Goal: Information Seeking & Learning: Learn about a topic

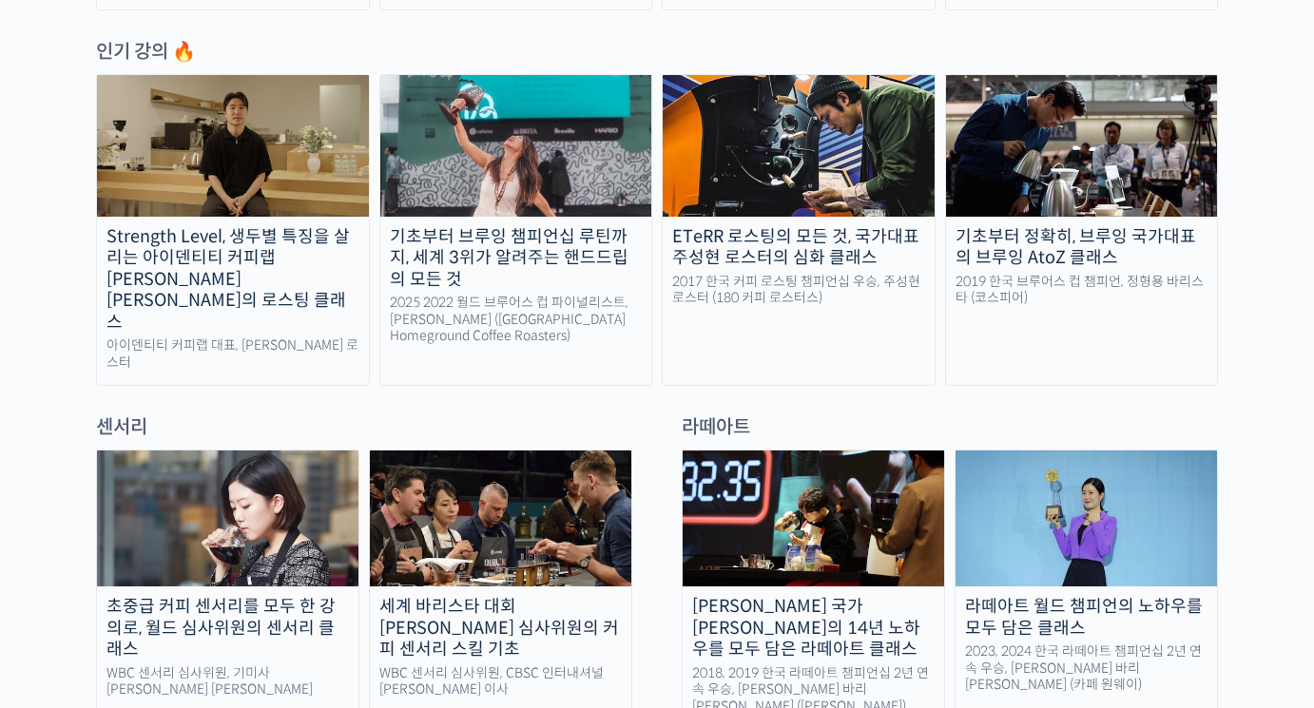
scroll to position [761, 0]
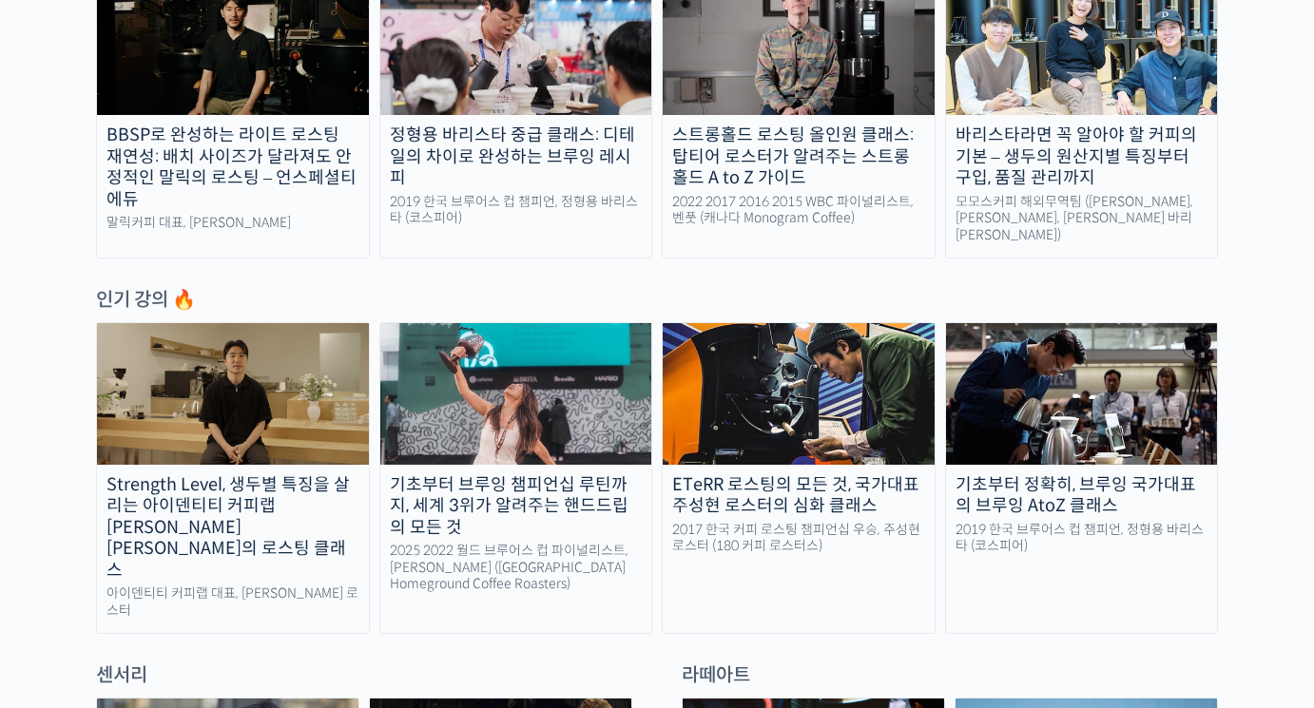
click at [543, 515] on div "기초부터 브루잉 챔피언십 루틴까지, 세계 3위가 알려주는 핸드드립의 모든 것" at bounding box center [516, 506] width 272 height 65
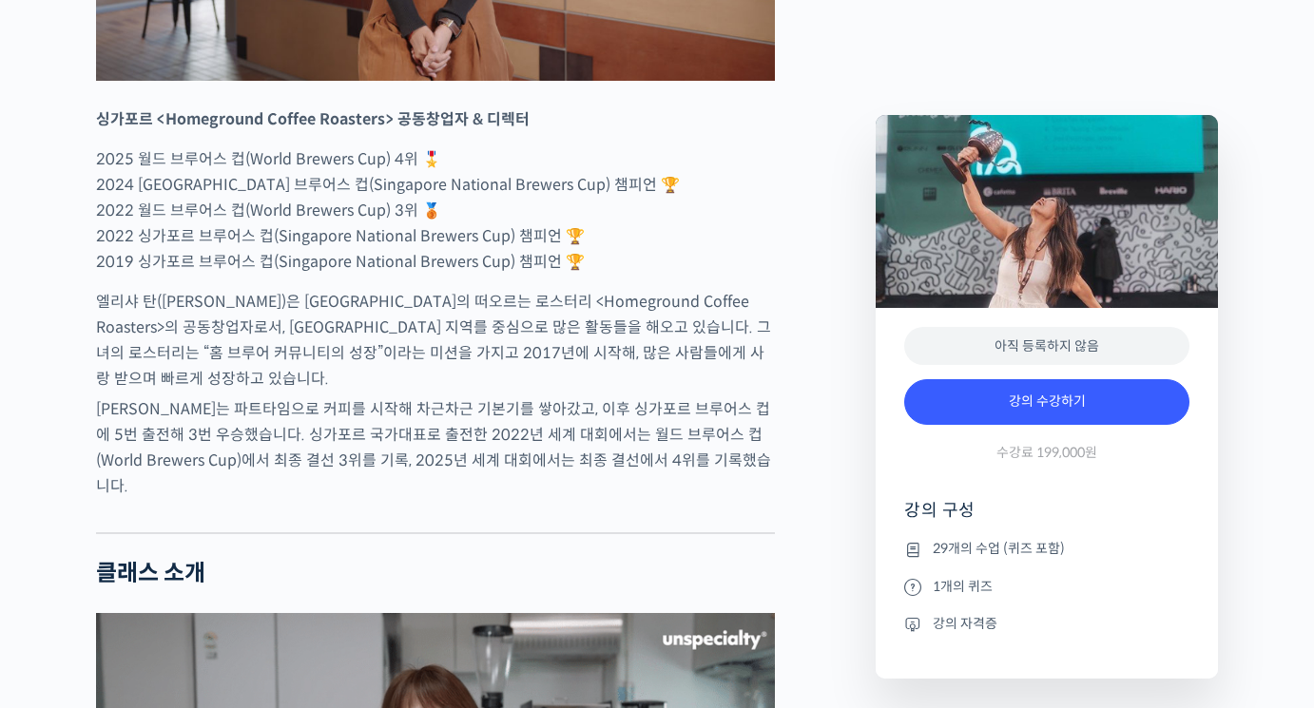
scroll to position [1141, 0]
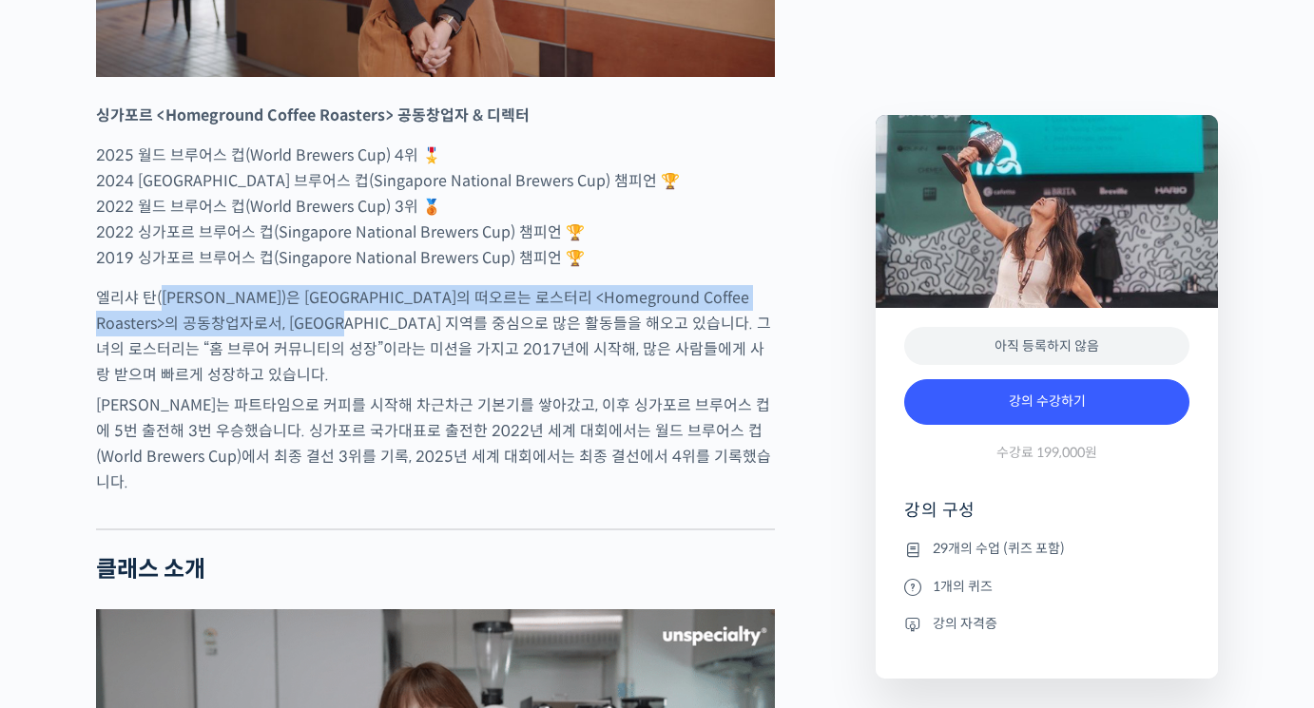
drag, startPoint x: 167, startPoint y: 380, endPoint x: 496, endPoint y: 412, distance: 330.5
click at [433, 388] on p "엘리샤 탄(Elysia Tan)은 싱가포르의 떠오르는 로스터리 <Homeground Coffee Roasters>의 공동창업자로서, 아시아 지…" at bounding box center [435, 336] width 679 height 103
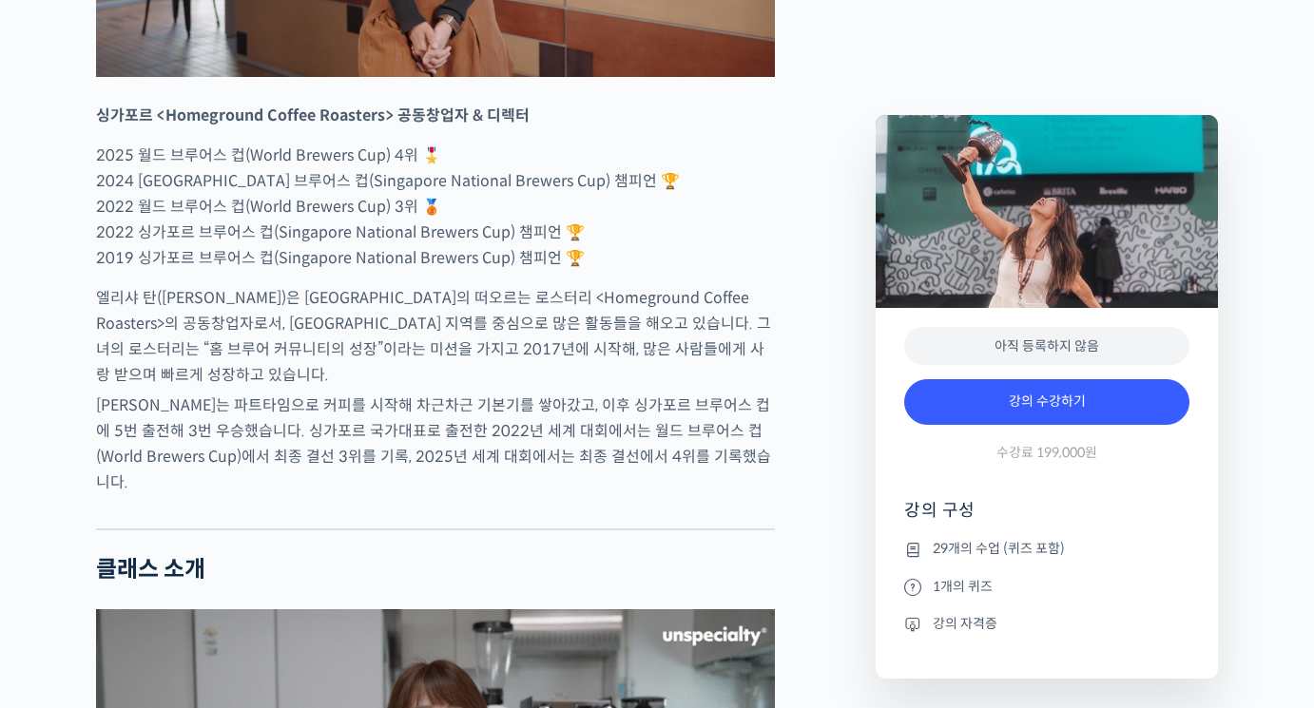
click at [614, 388] on p "엘리샤 탄(Elysia Tan)은 싱가포르의 떠오르는 로스터리 <Homeground Coffee Roasters>의 공동창업자로서, 아시아 지…" at bounding box center [435, 336] width 679 height 103
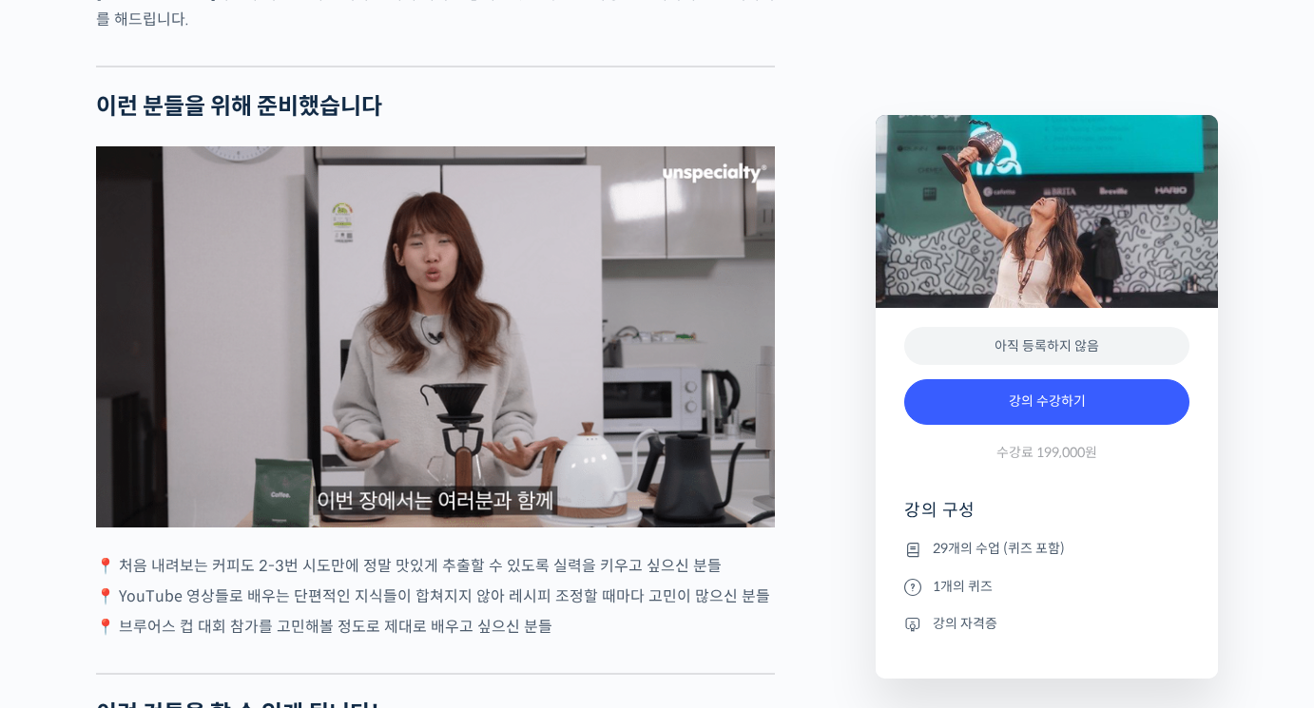
scroll to position [4659, 0]
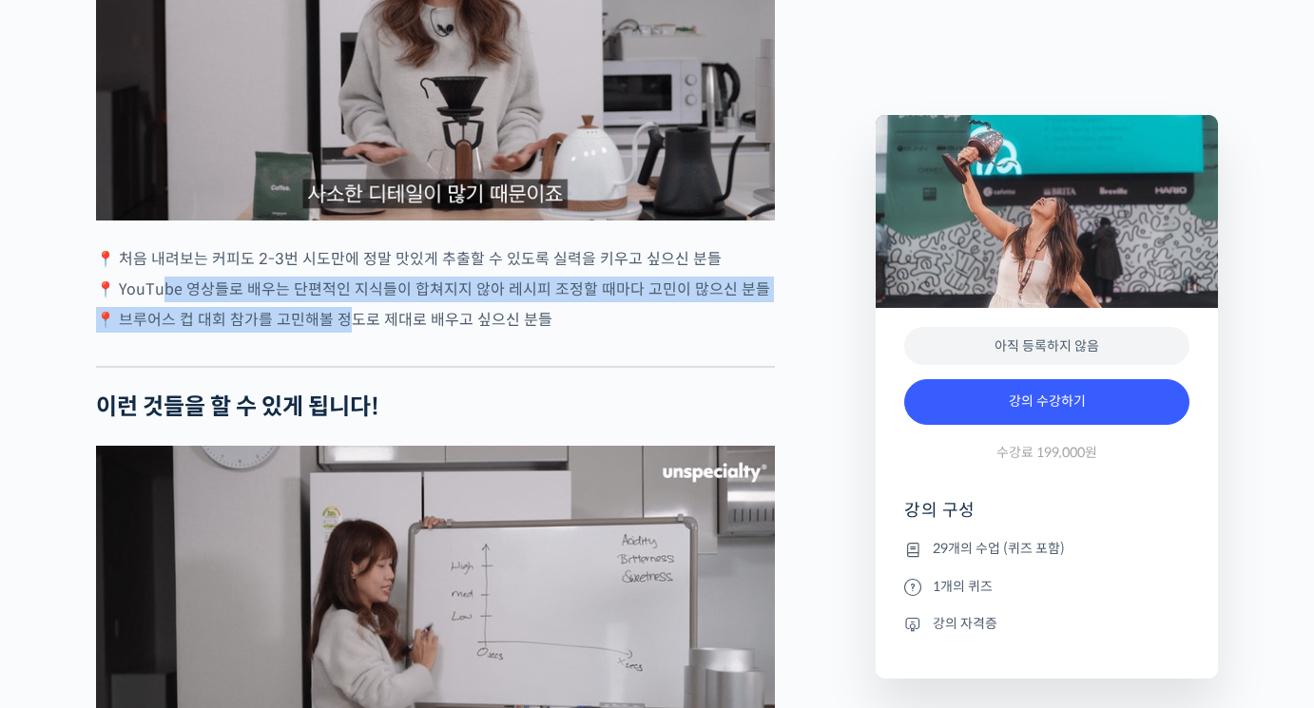
drag, startPoint x: 173, startPoint y: 218, endPoint x: 343, endPoint y: 266, distance: 177.0
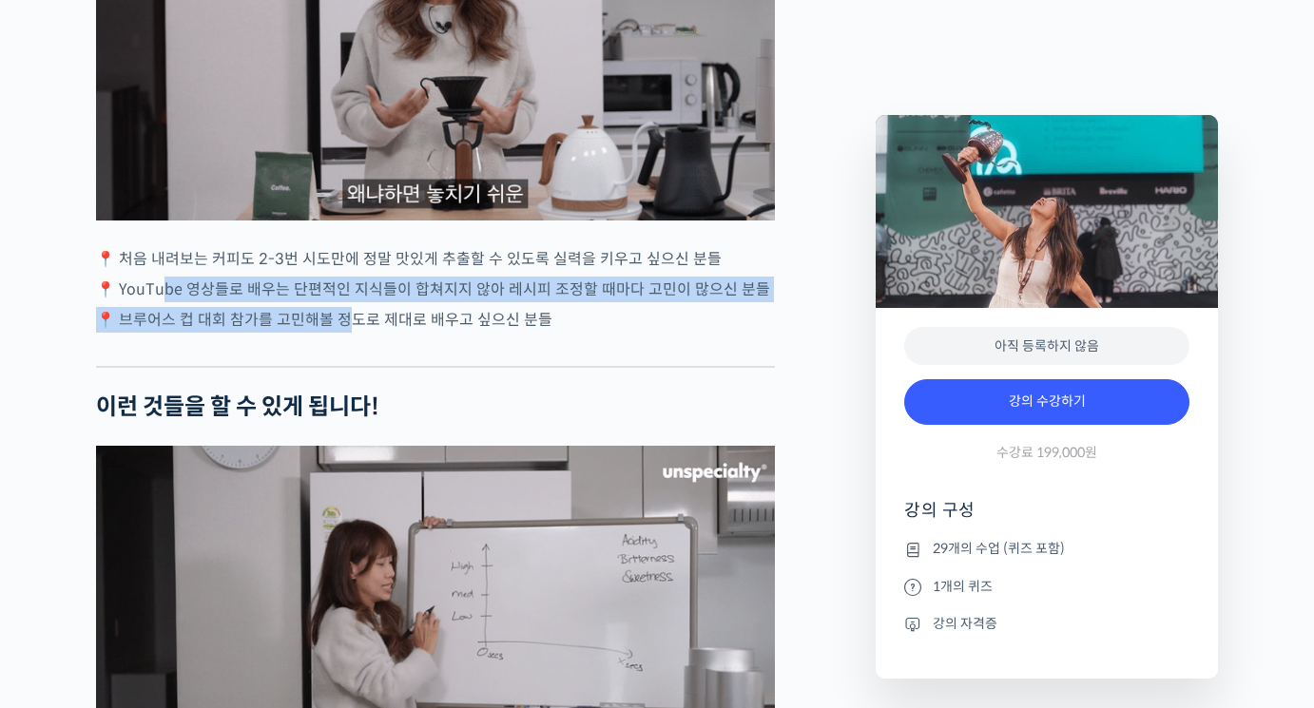
click at [343, 266] on div "엘리샤 탄을 소개합니다! 싱가포르 <Homeground Coffee Roasters> 공동창업자 & 디렉터 2025 월드 브루어스 컵(Worl…" at bounding box center [435, 445] width 679 height 8640
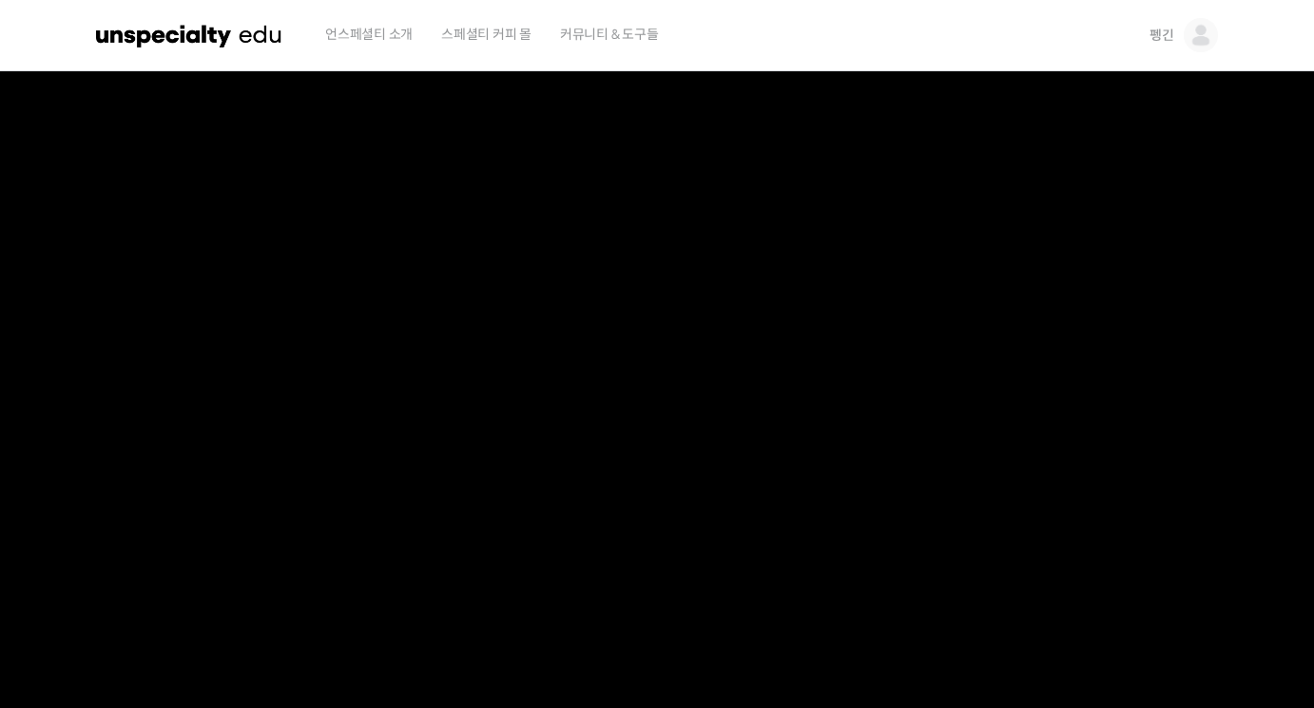
scroll to position [0, 0]
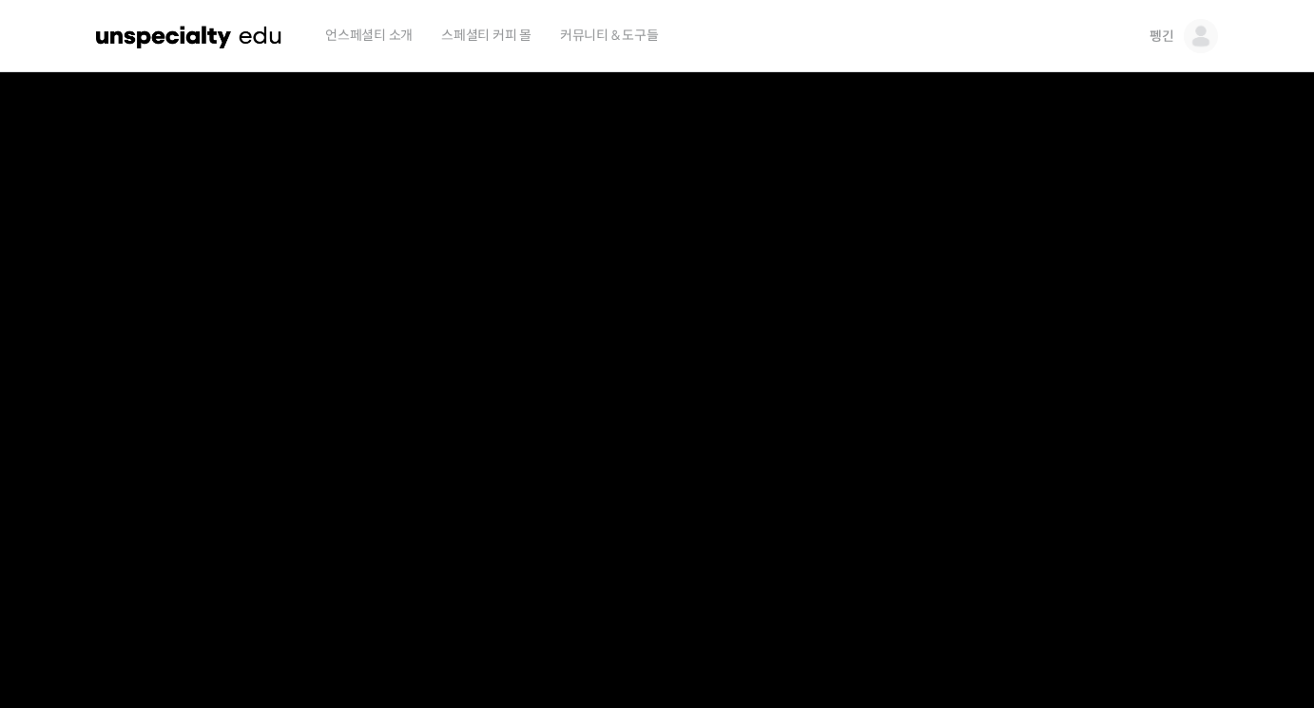
click at [163, 33] on img at bounding box center [189, 36] width 186 height 57
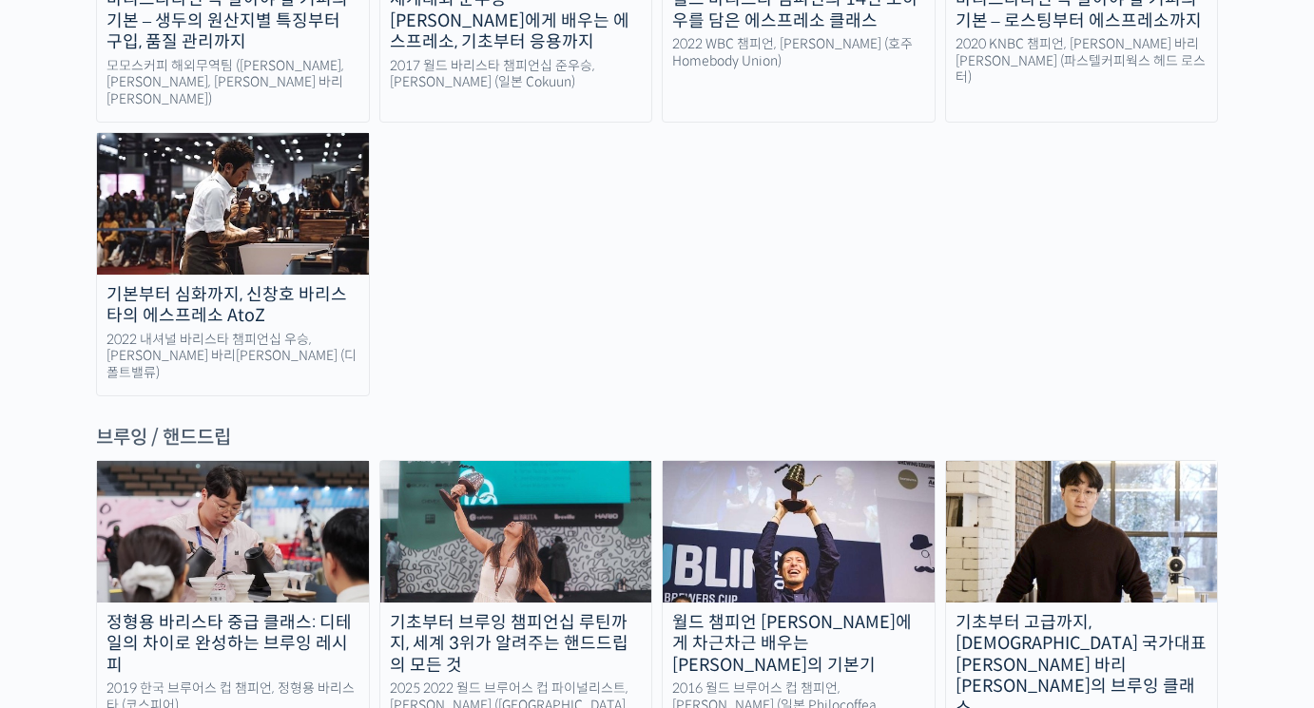
scroll to position [2947, 0]
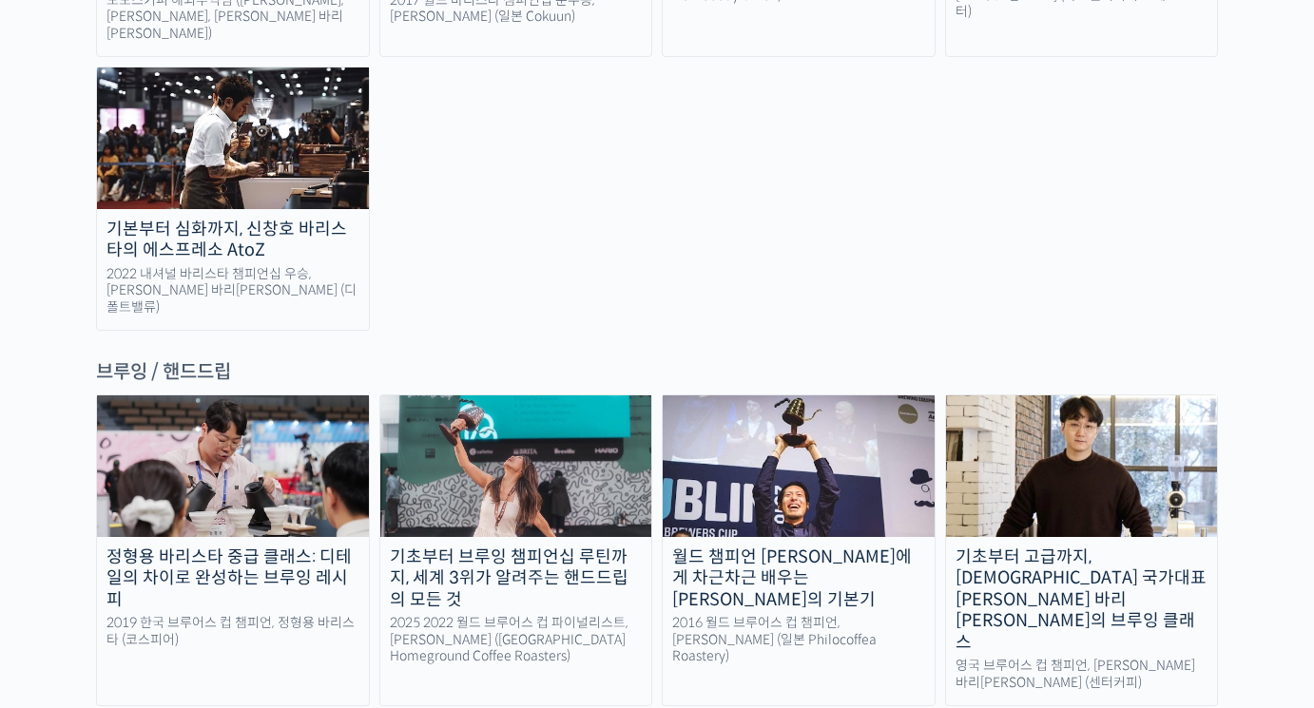
click at [293, 547] on div "정형용 바리스타 중급 클래스: 디테일의 차이로 완성하는 브루잉 레시피" at bounding box center [233, 579] width 272 height 65
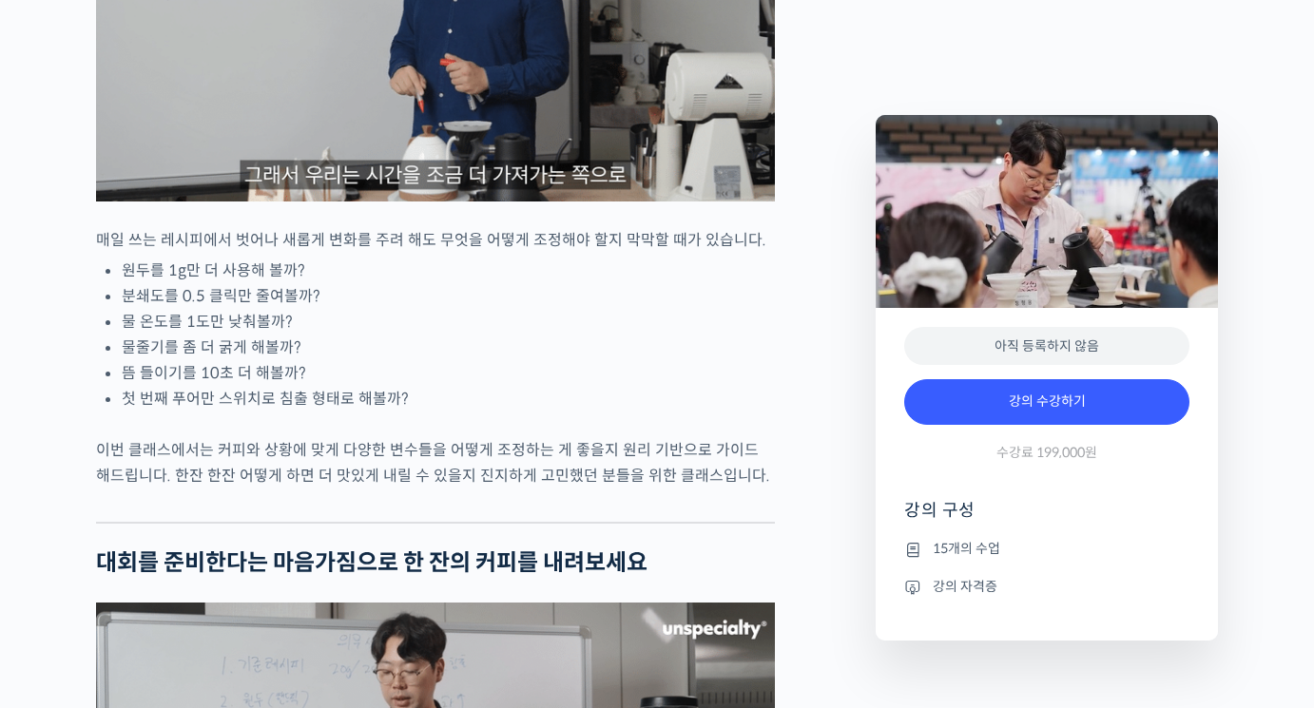
scroll to position [2472, 0]
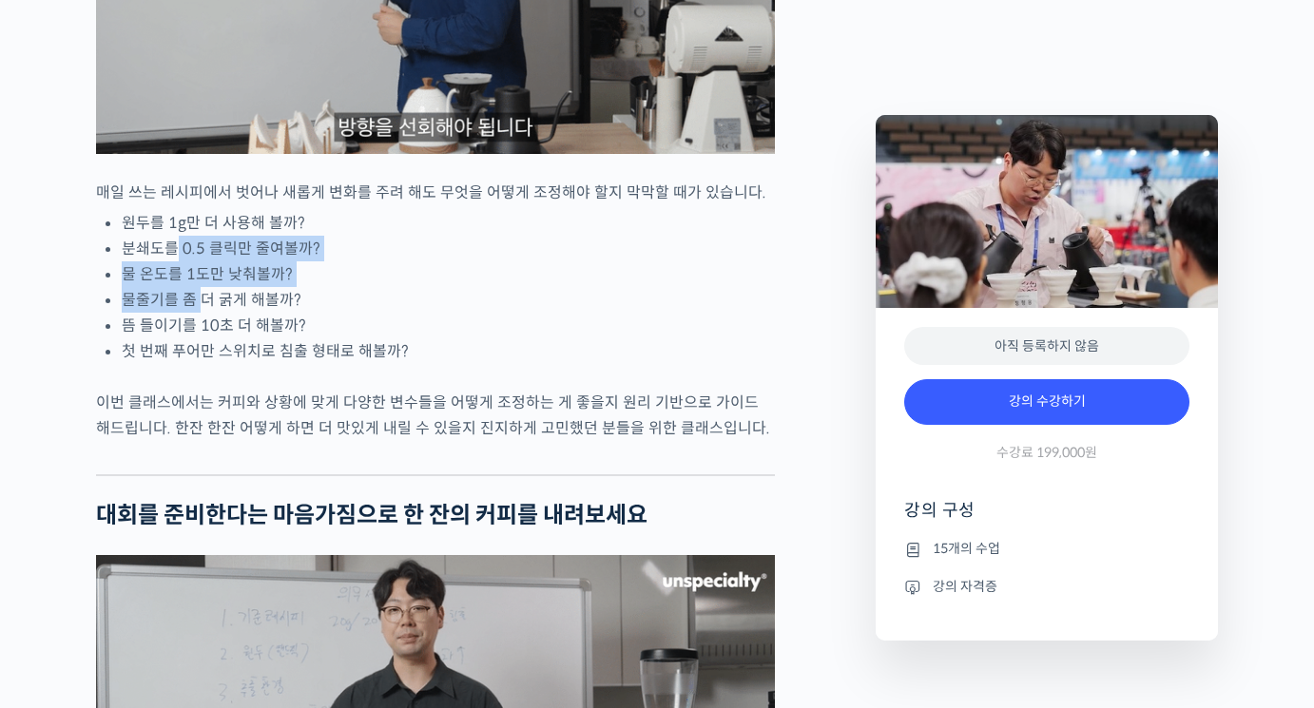
drag, startPoint x: 174, startPoint y: 321, endPoint x: 204, endPoint y: 387, distance: 72.3
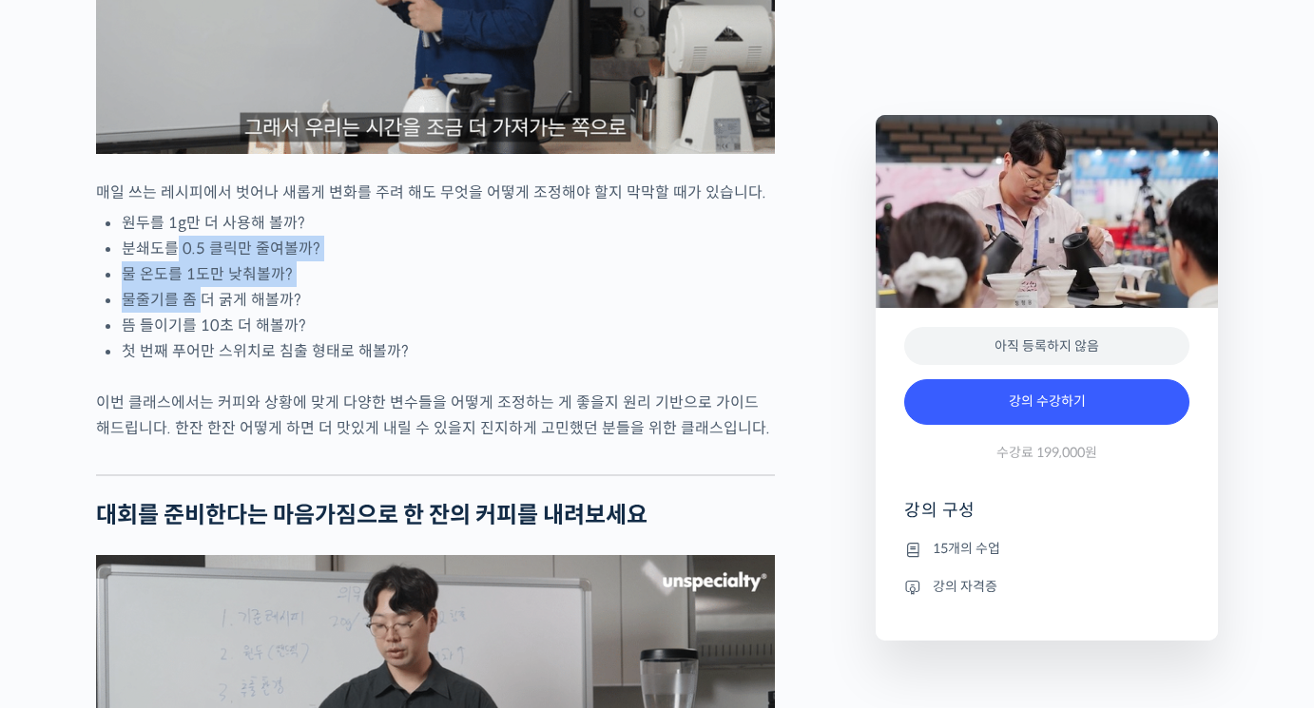
click at [202, 364] on ul "원두를 1g만 더 사용해 볼까? 분쇄도를 0.5 클릭만 줄여볼까? 물 온도를 1도만 낮춰볼까? 물줄기를 좀 더 굵게 해볼까? 뜸 들이기를 10…" at bounding box center [448, 287] width 653 height 154
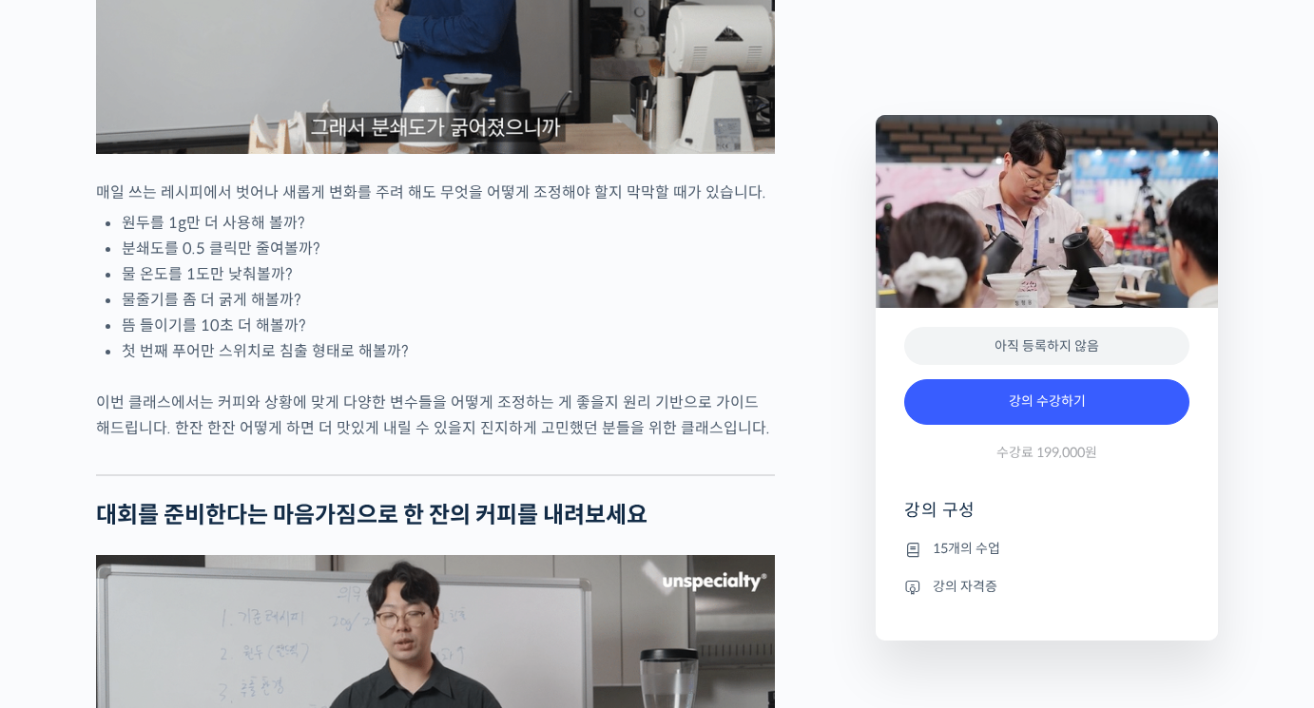
click at [328, 338] on li "뜸 들이기를 10초 더 해볼까?" at bounding box center [448, 326] width 653 height 26
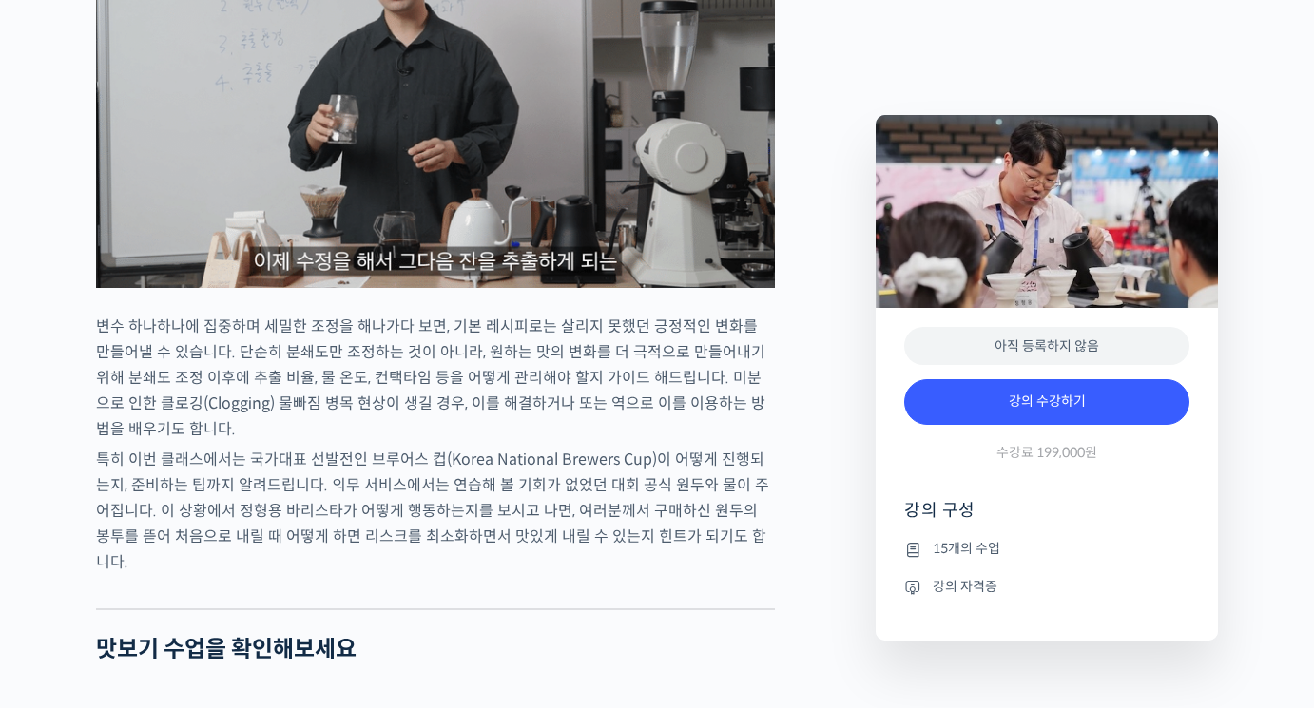
scroll to position [3138, 0]
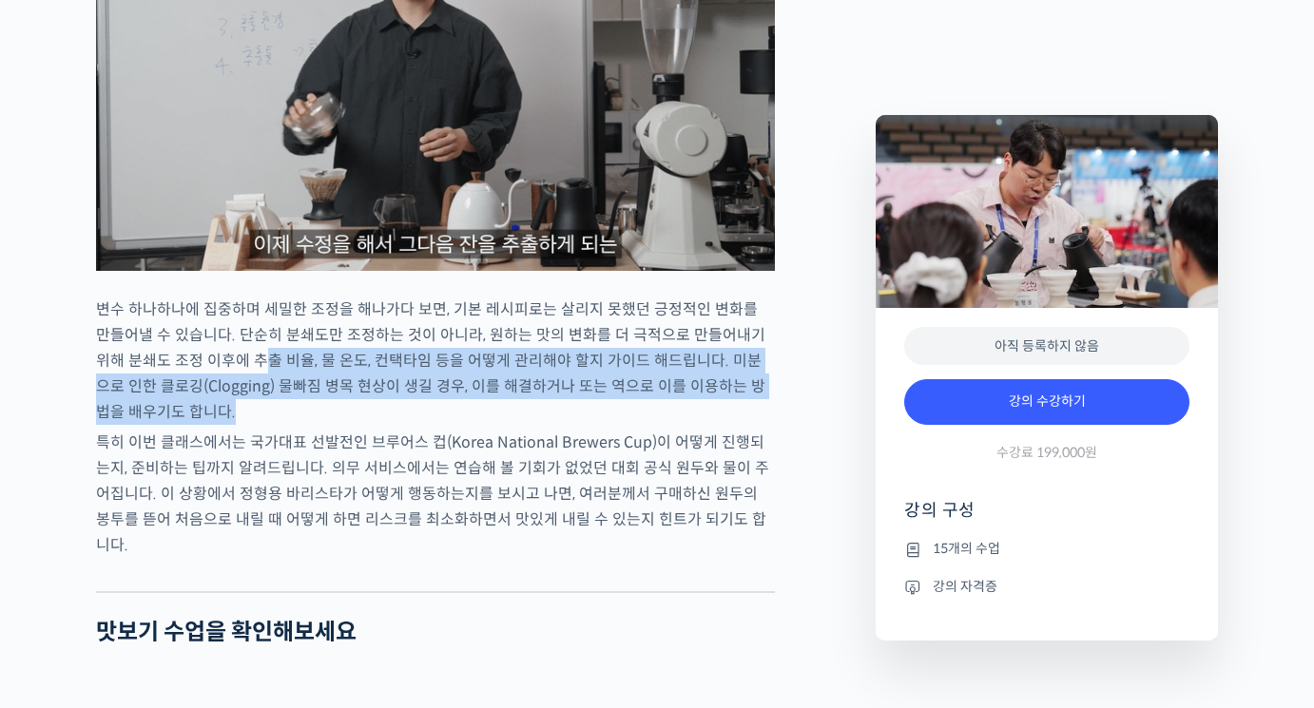
drag, startPoint x: 259, startPoint y: 452, endPoint x: 435, endPoint y: 478, distance: 178.8
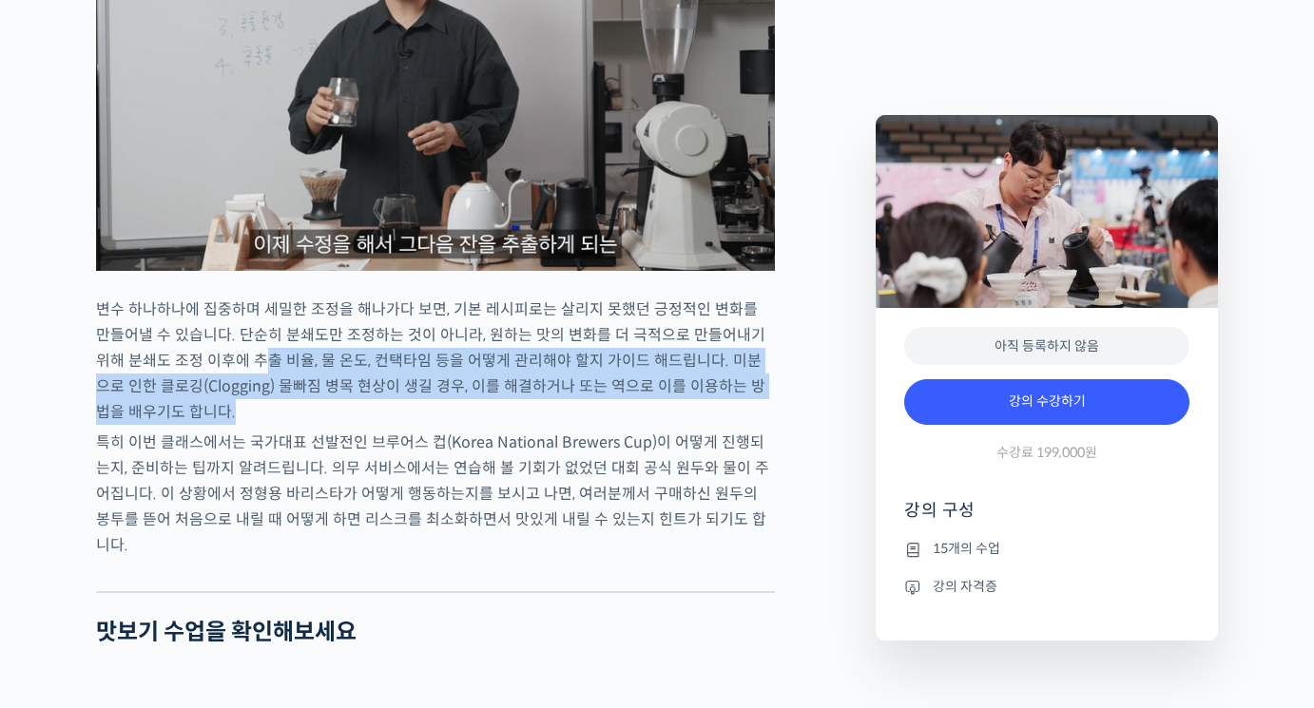
click at [344, 425] on p "변수 하나하나에 집중하며 세밀한 조정을 해나가다 보면, 기본 레시피로는 살리지 못했던 긍정적인 변화를 만들어낼 수 있습니다. 단순히 분쇄도만 …" at bounding box center [435, 361] width 679 height 128
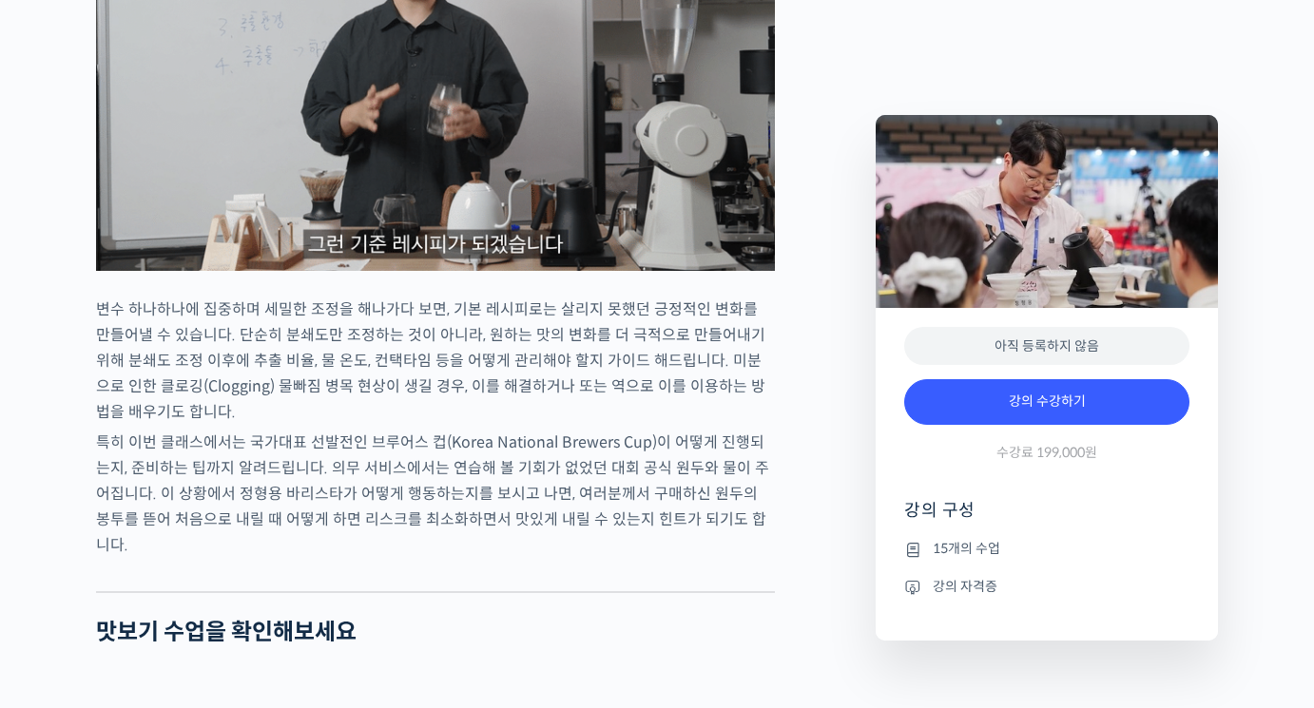
click at [395, 502] on p "특히 이번 클래스에서는 국가대표 선발전인 브루어스 컵(Korea National Brewers Cup)이 어떻게 진행되는지, 준비하는 팁까지 …" at bounding box center [435, 494] width 679 height 128
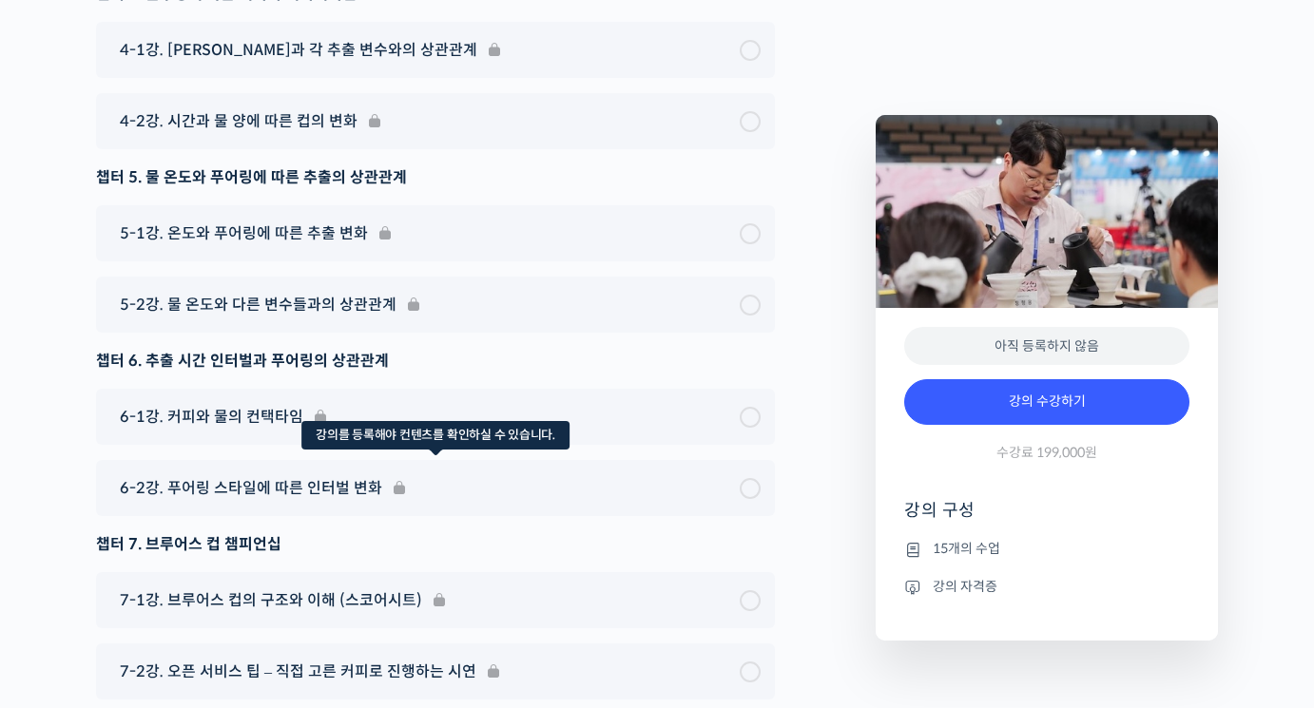
scroll to position [6649, 0]
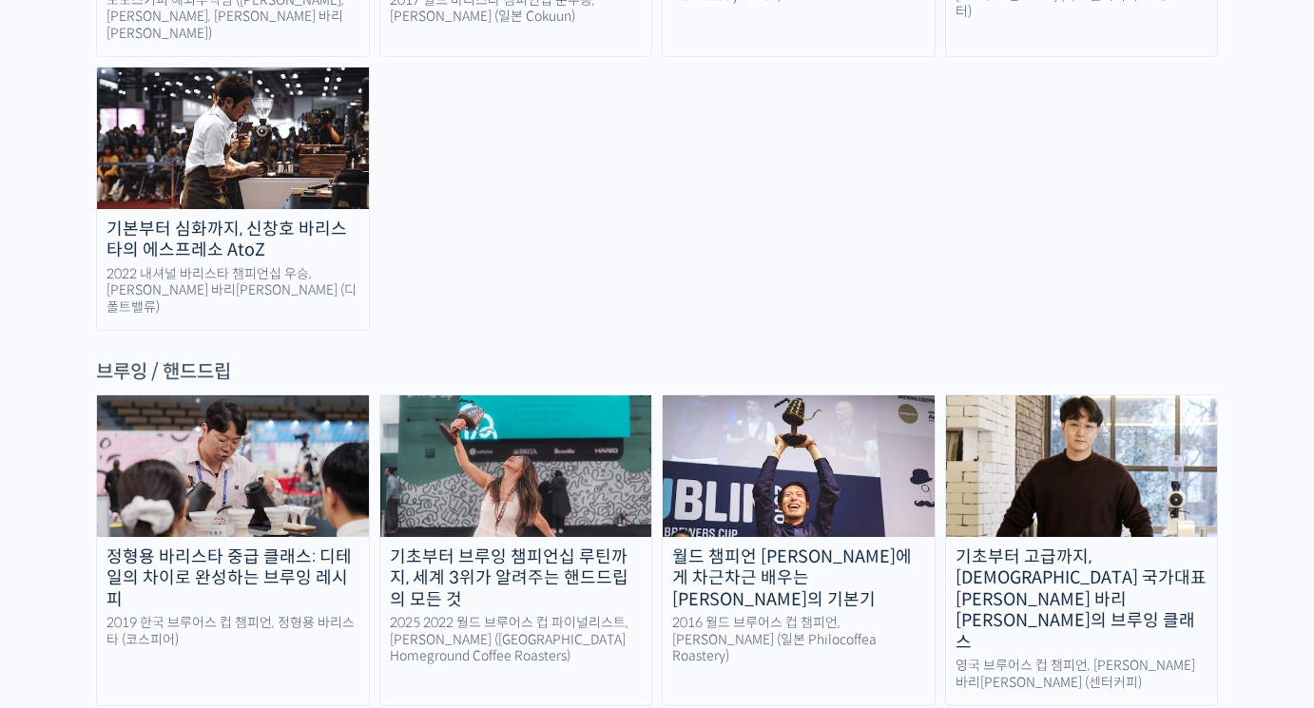
click at [457, 547] on div "기초부터 브루잉 챔피언십 루틴까지, 세계 3위가 알려주는 핸드드립의 모든 것" at bounding box center [516, 579] width 272 height 65
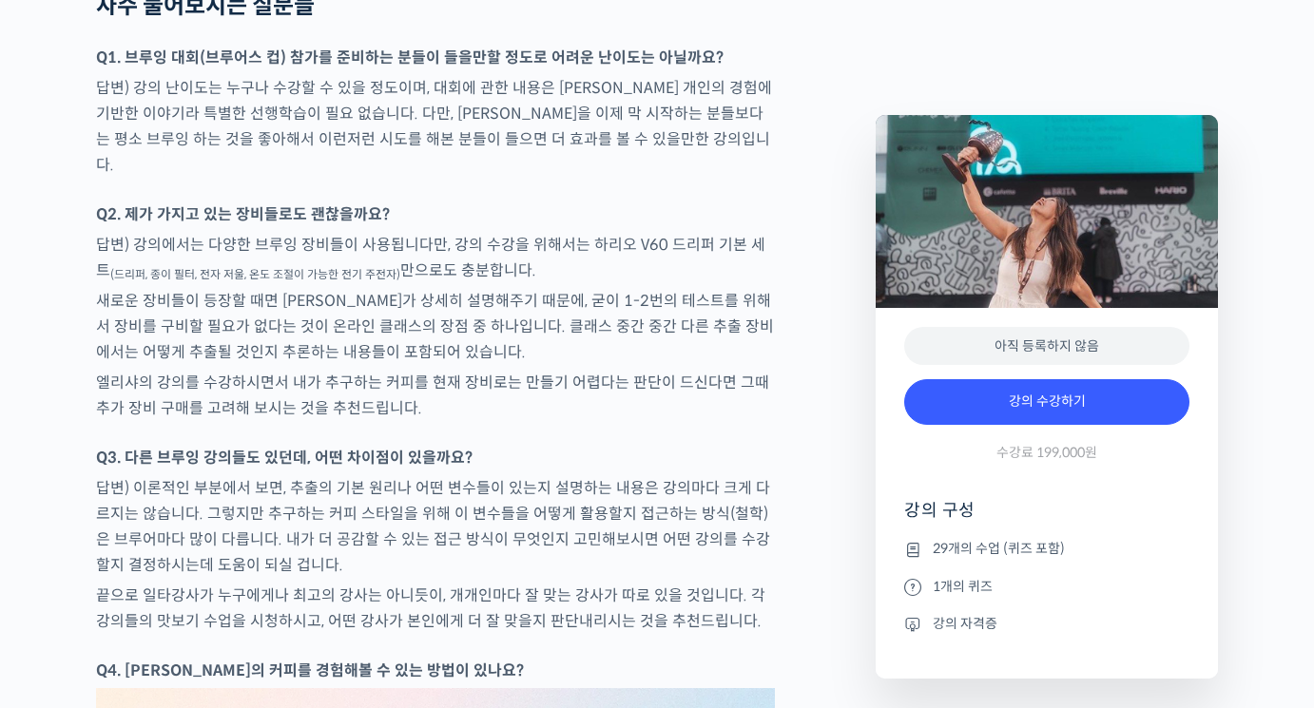
scroll to position [7987, 0]
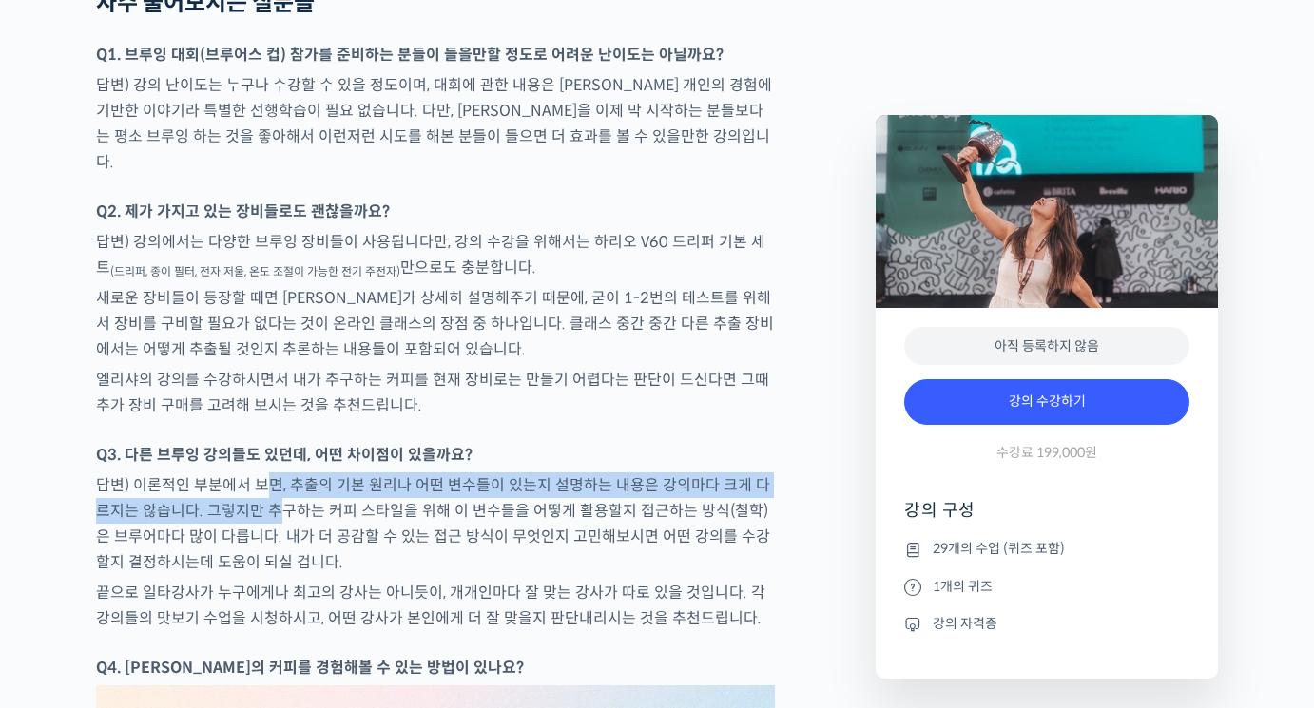
drag, startPoint x: 264, startPoint y: 409, endPoint x: 267, endPoint y: 435, distance: 25.8
click at [267, 473] on p "답변) 이론적인 부분에서 보면, 추출의 기본 원리나 어떤 변수들이 있는지 설명하는 내용은 강의마다 크게 다르지는 않습니다. 그렇지만 추구하는 …" at bounding box center [435, 524] width 679 height 103
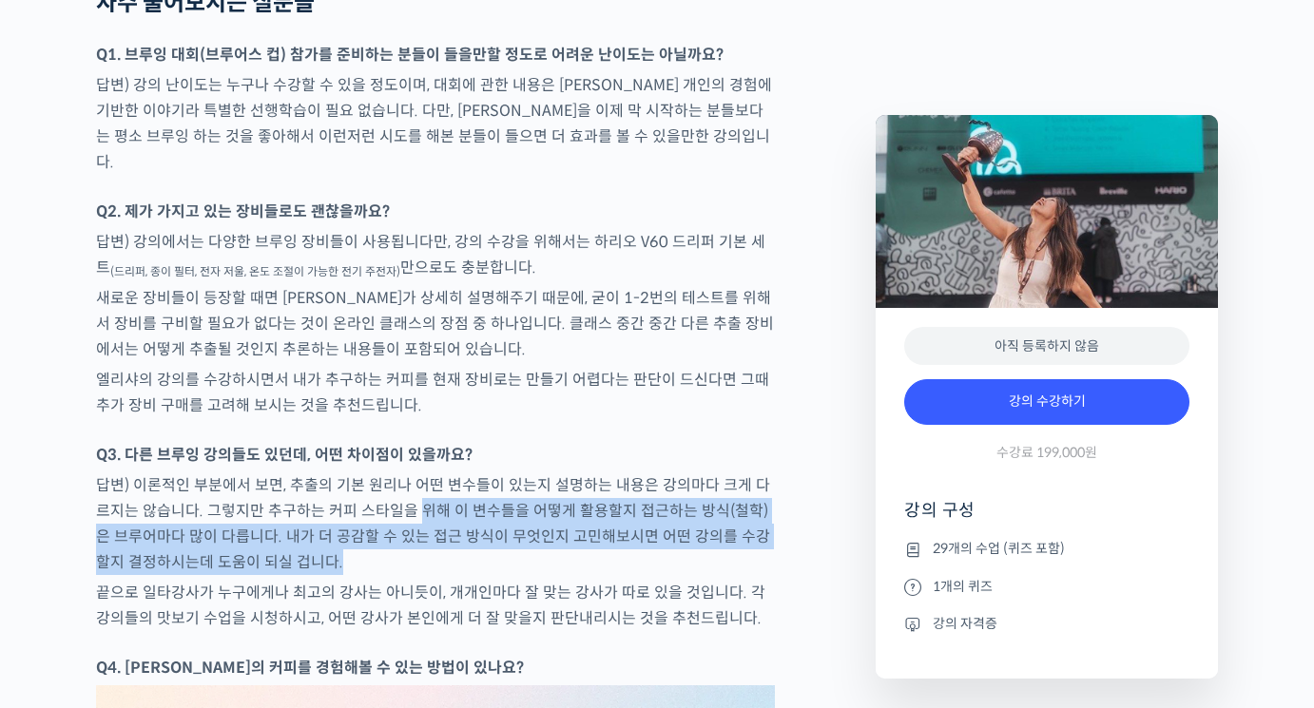
drag, startPoint x: 400, startPoint y: 435, endPoint x: 408, endPoint y: 468, distance: 34.1
click at [408, 473] on p "답변) 이론적인 부분에서 보면, 추출의 기본 원리나 어떤 변수들이 있는지 설명하는 내용은 강의마다 크게 다르지는 않습니다. 그렇지만 추구하는 …" at bounding box center [435, 524] width 679 height 103
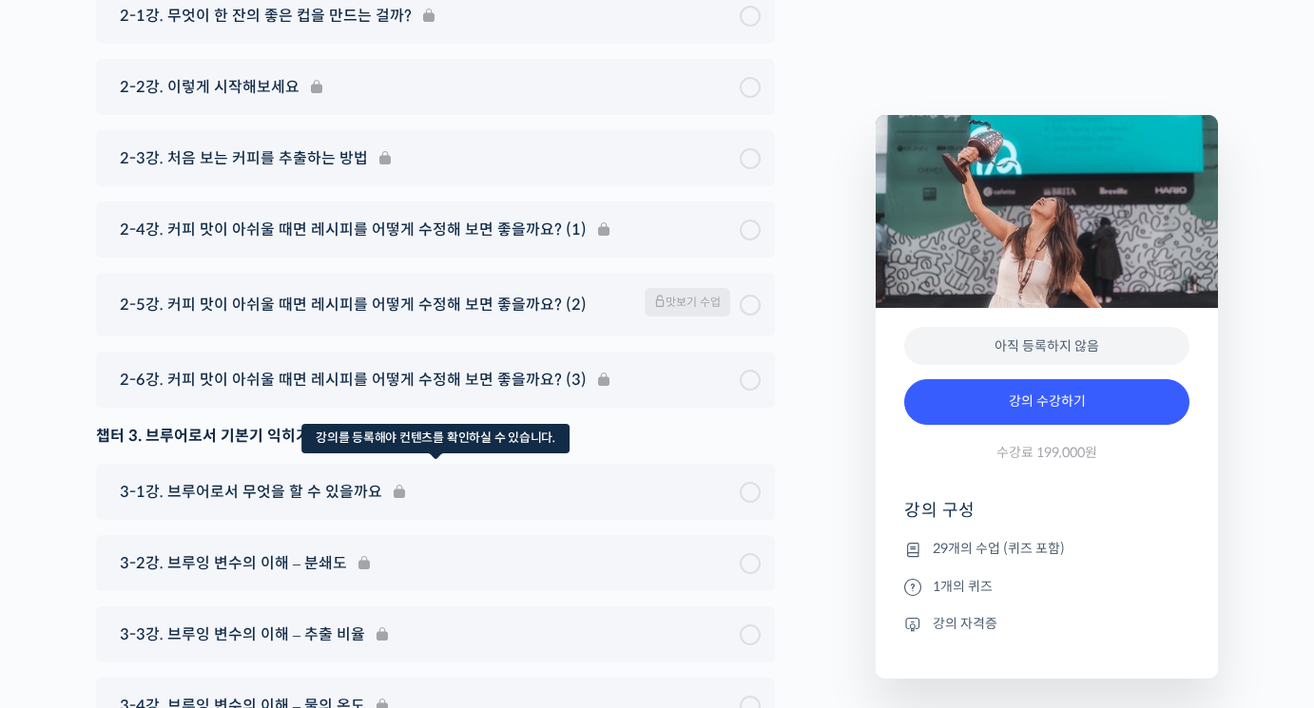
scroll to position [9603, 0]
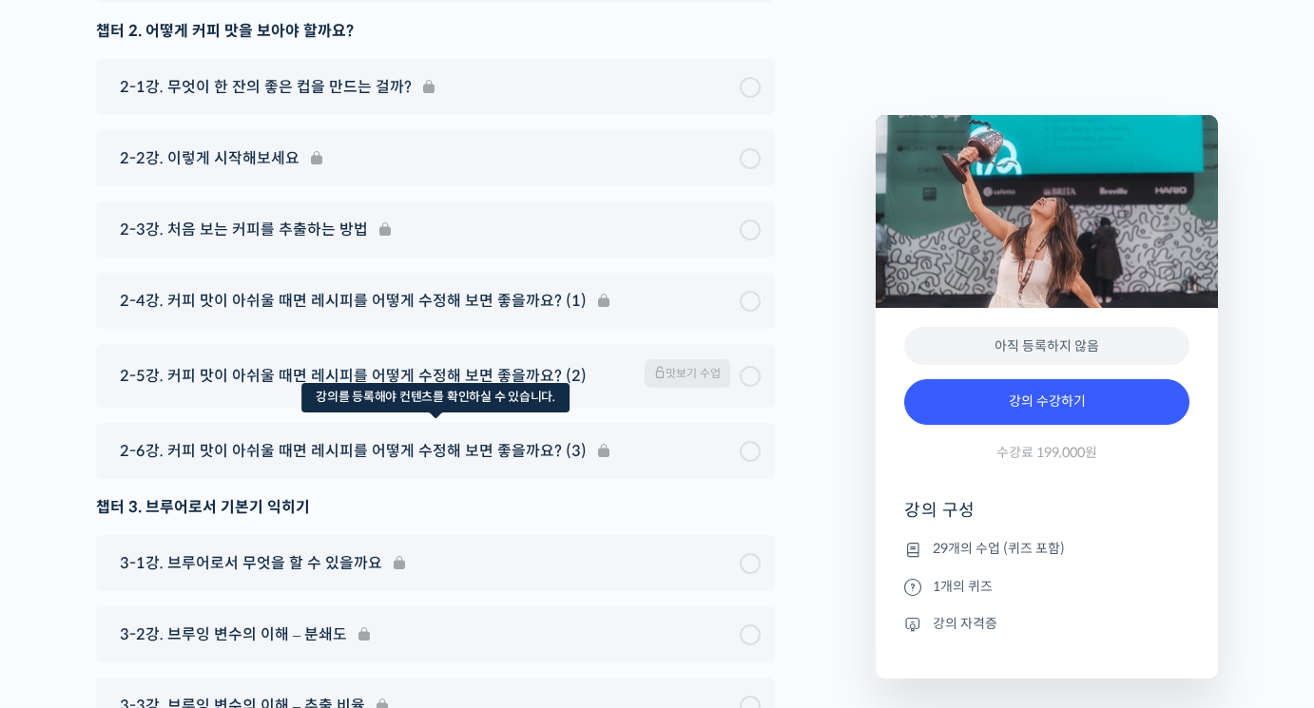
click at [482, 423] on div "2-6강. 커피 맛이 아쉬울 때면 레시피를 어떻게 수정해 보면 좋을까요? (3)" at bounding box center [435, 451] width 679 height 56
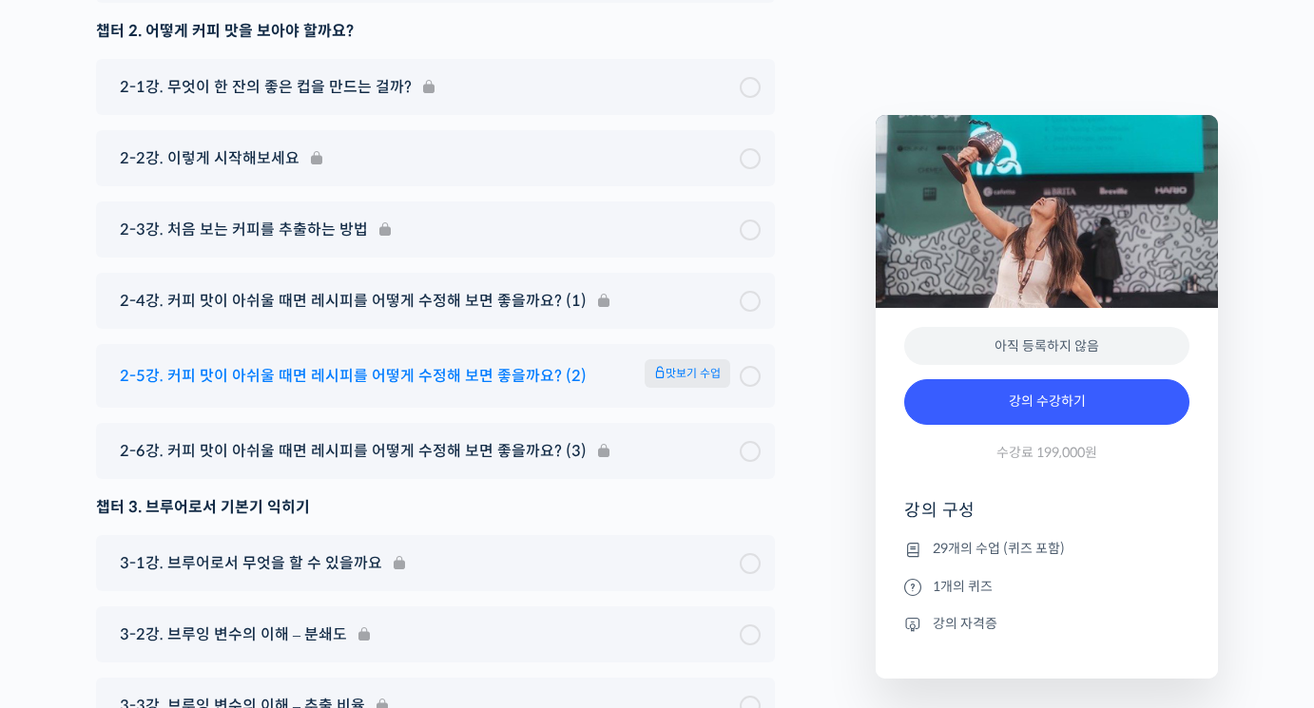
click at [687, 359] on span "맛보기 수업" at bounding box center [688, 373] width 86 height 29
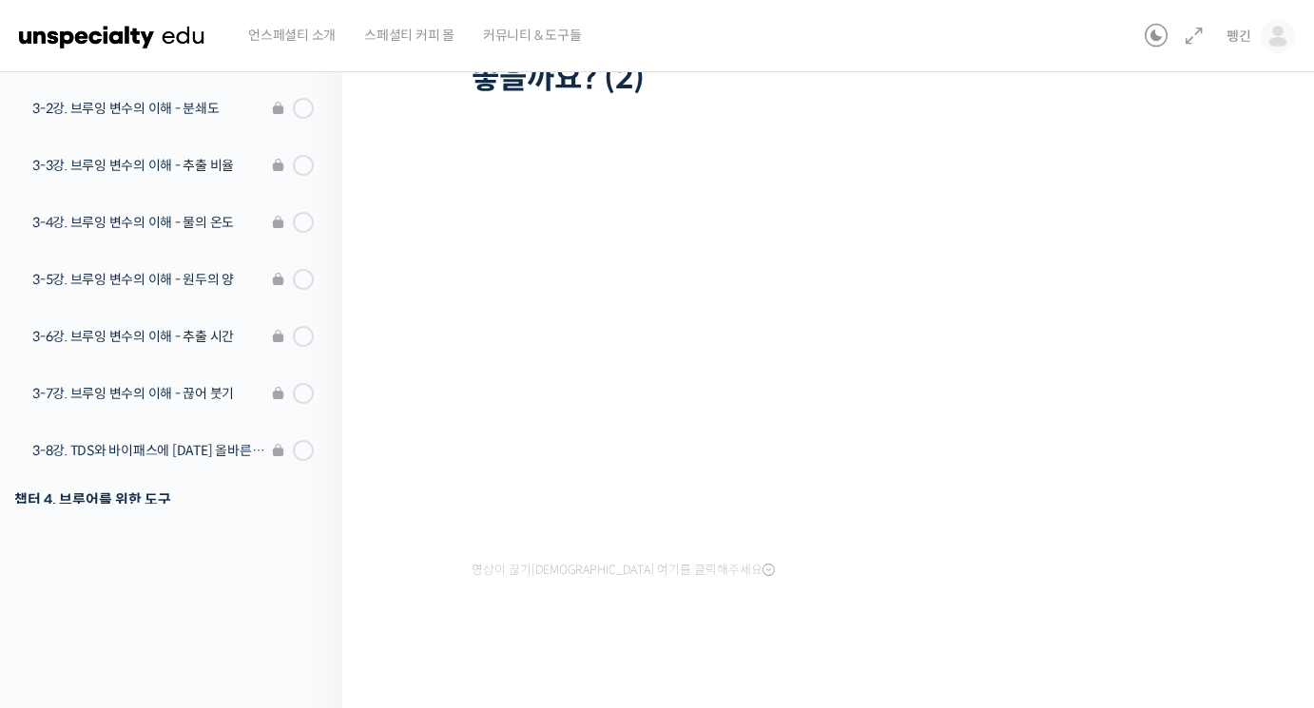
scroll to position [191, 0]
